Goal: Information Seeking & Learning: Learn about a topic

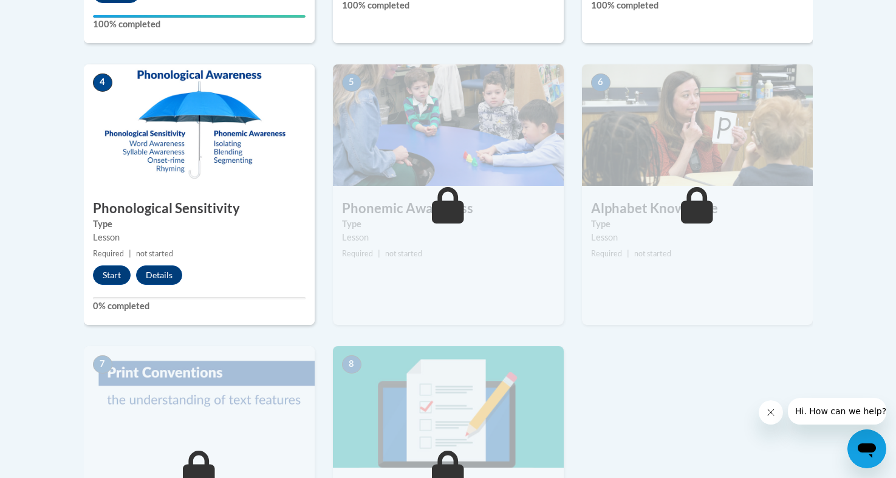
scroll to position [681, 0]
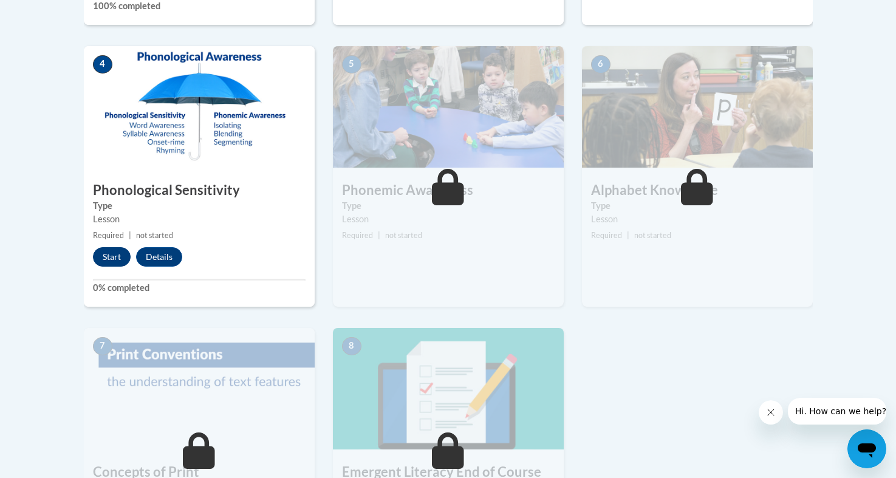
click at [104, 247] on button "Start" at bounding box center [112, 256] width 38 height 19
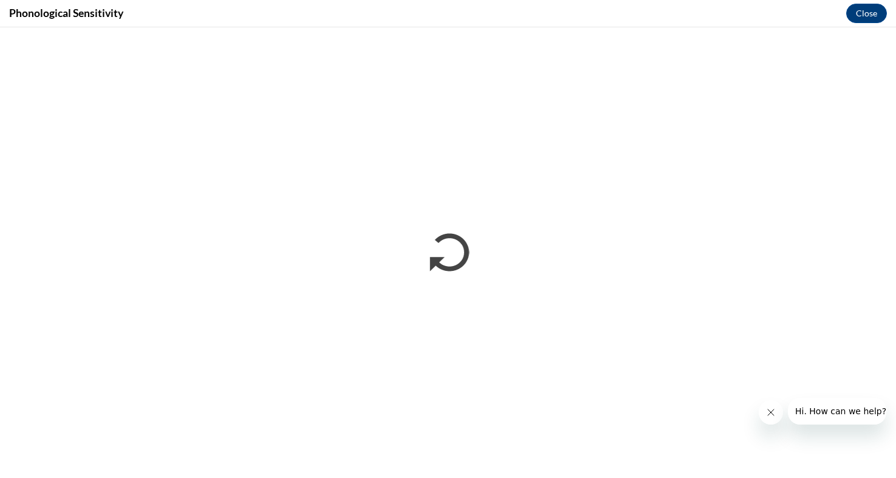
scroll to position [0, 0]
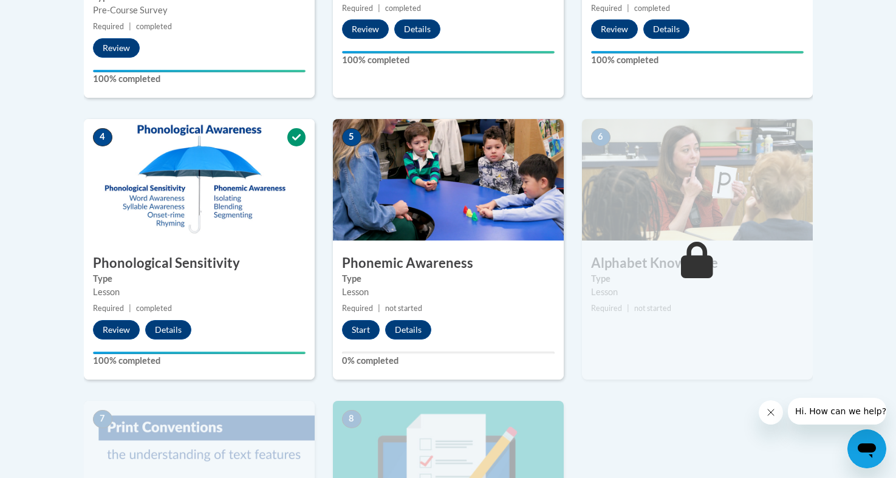
scroll to position [618, 0]
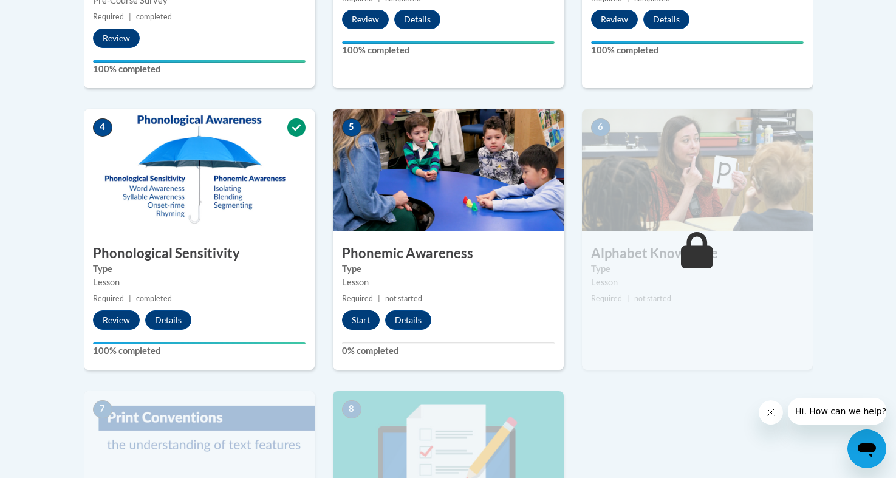
click at [358, 317] on button "Start" at bounding box center [361, 319] width 38 height 19
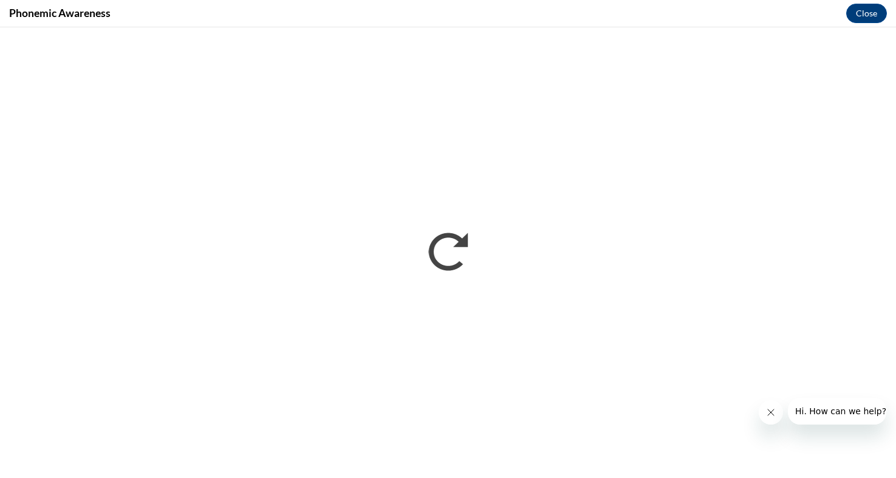
scroll to position [0, 0]
click at [863, 9] on button "Close" at bounding box center [866, 13] width 41 height 19
